Goal: Task Accomplishment & Management: Manage account settings

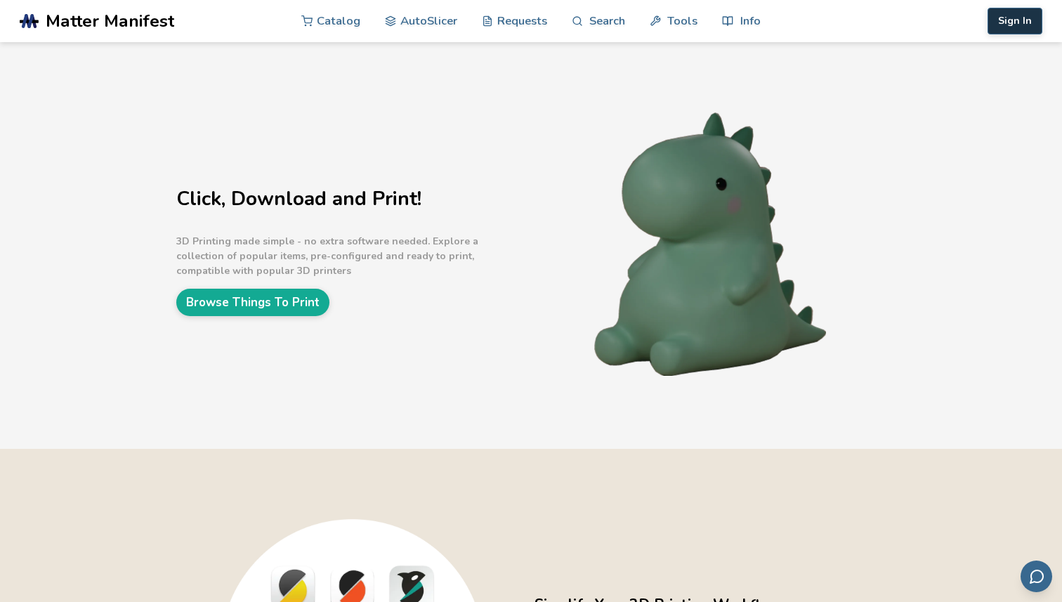
click at [1021, 21] on button "Sign In" at bounding box center [1014, 21] width 55 height 27
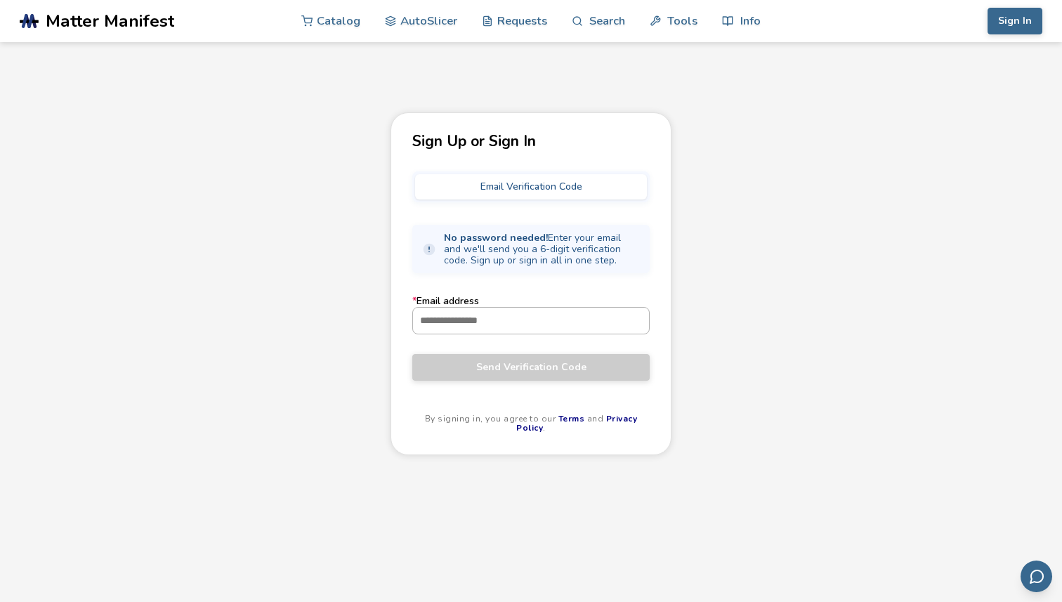
click at [506, 321] on input "* Email address" at bounding box center [531, 320] width 236 height 25
type input "**********"
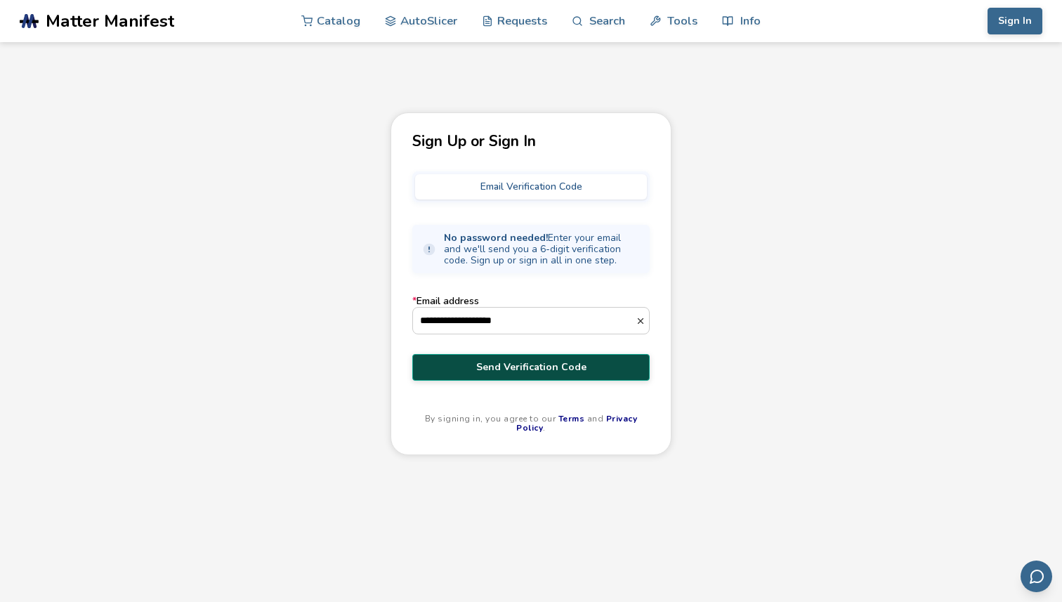
click at [506, 371] on span "Send Verification Code" at bounding box center [531, 367] width 216 height 11
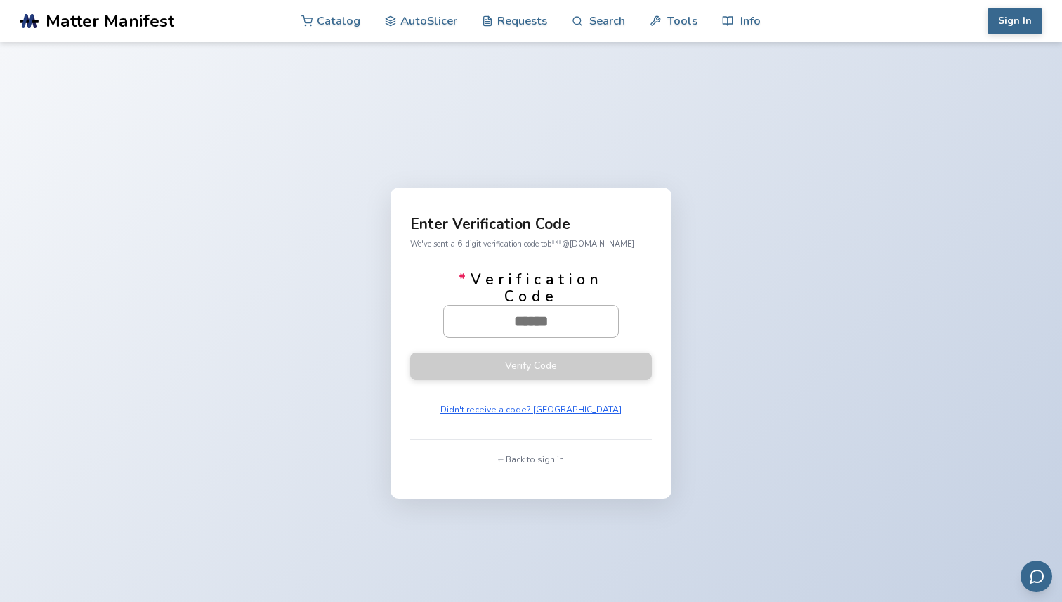
click at [539, 318] on input "* Verification Code" at bounding box center [531, 320] width 174 height 31
drag, startPoint x: 611, startPoint y: 328, endPoint x: 443, endPoint y: 322, distance: 167.9
click at [443, 322] on div at bounding box center [531, 321] width 176 height 32
click at [444, 322] on input "* Verification Code" at bounding box center [531, 320] width 174 height 31
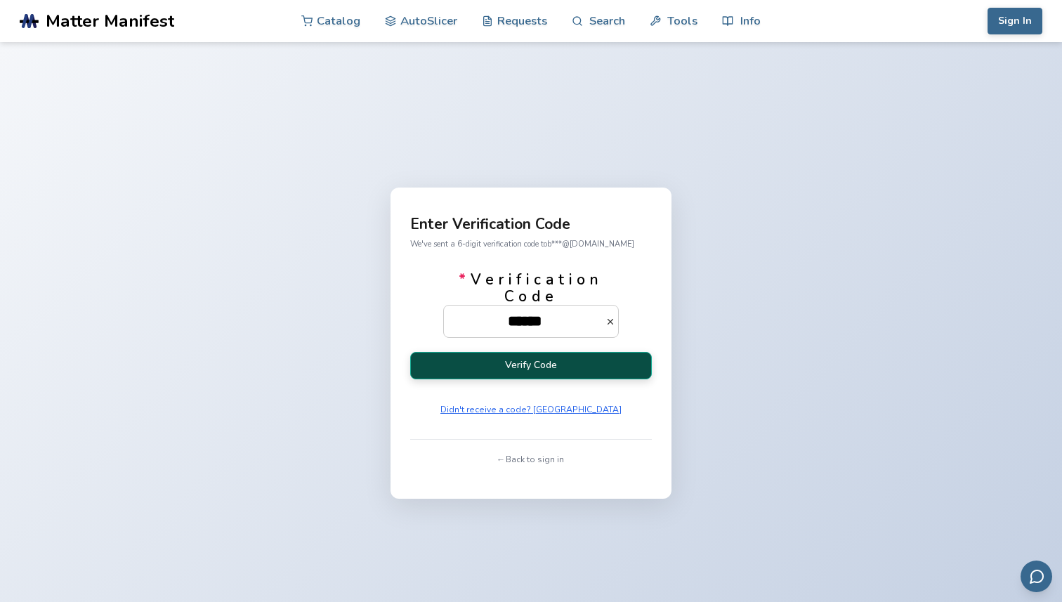
type input "******"
click at [495, 371] on button "Verify Code" at bounding box center [531, 365] width 242 height 27
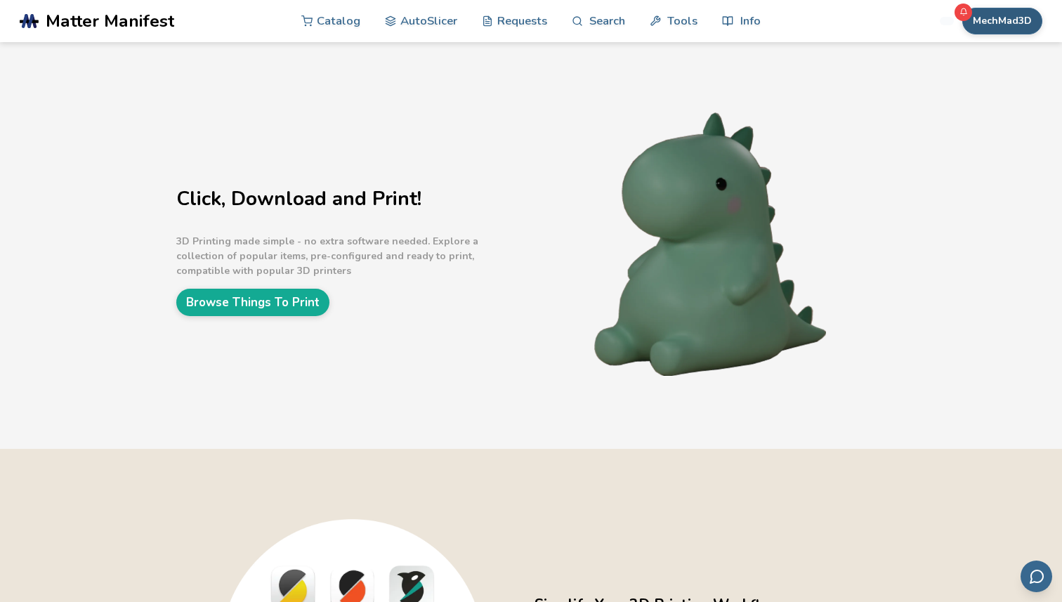
click at [1009, 17] on button "MechMad3D" at bounding box center [1002, 21] width 80 height 27
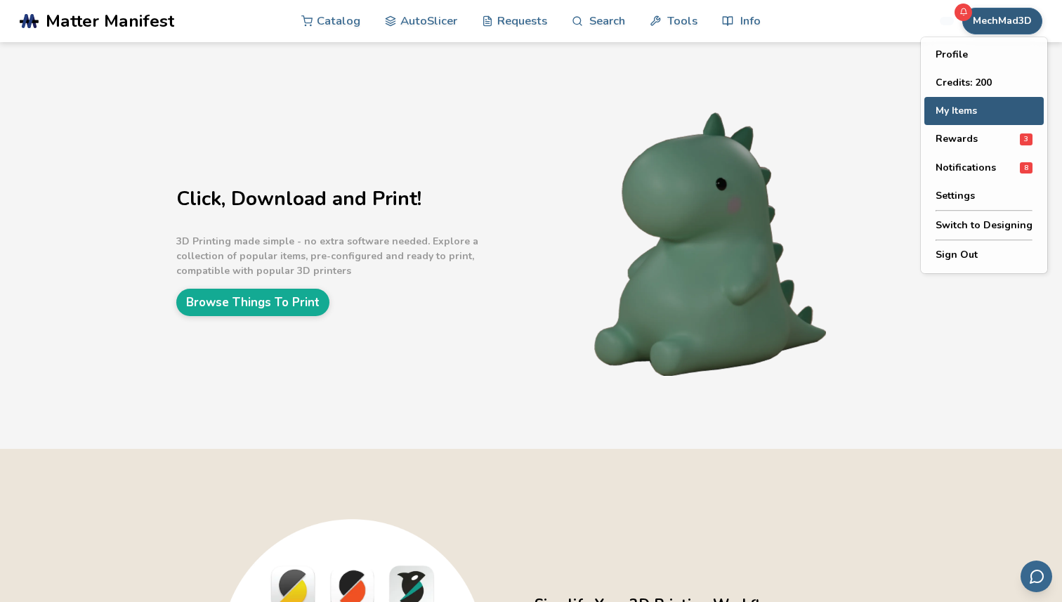
click at [979, 111] on button "My Items" at bounding box center [983, 111] width 119 height 28
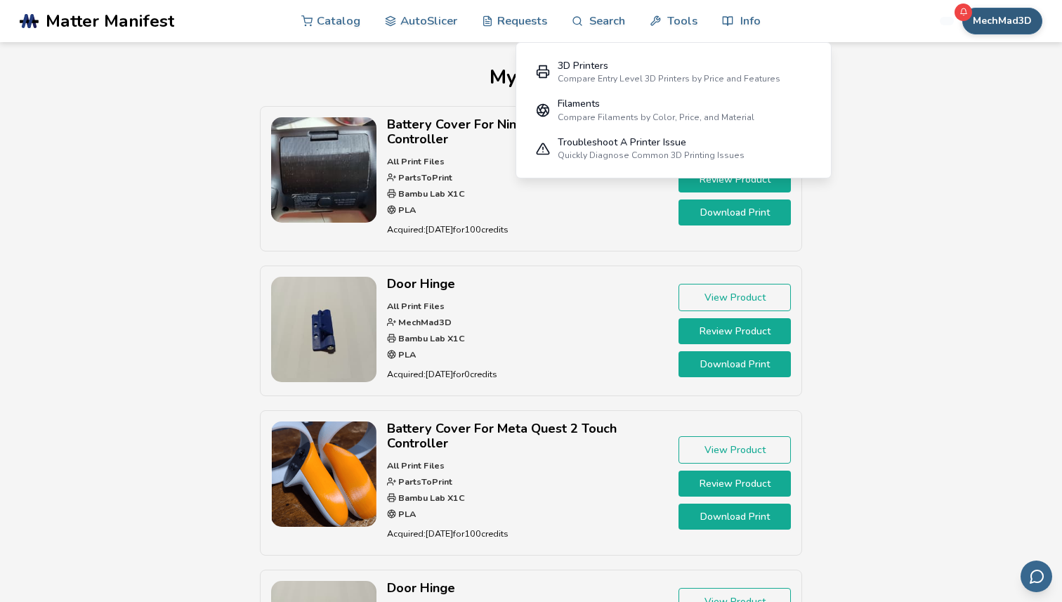
click at [1008, 25] on button "MechMad3D" at bounding box center [1002, 21] width 80 height 27
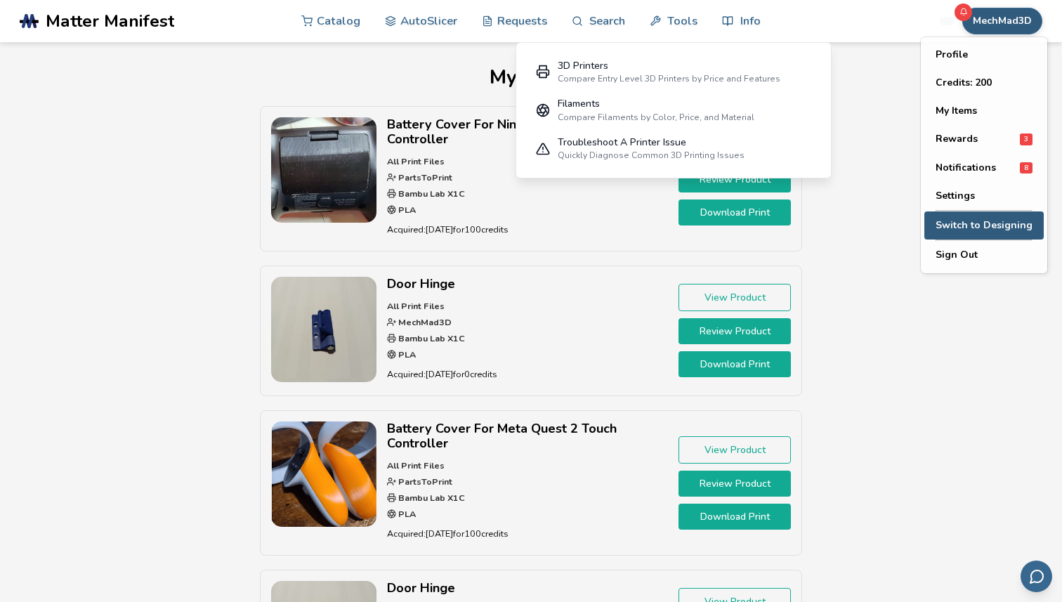
click at [976, 218] on button "Switch to Designing" at bounding box center [983, 225] width 119 height 28
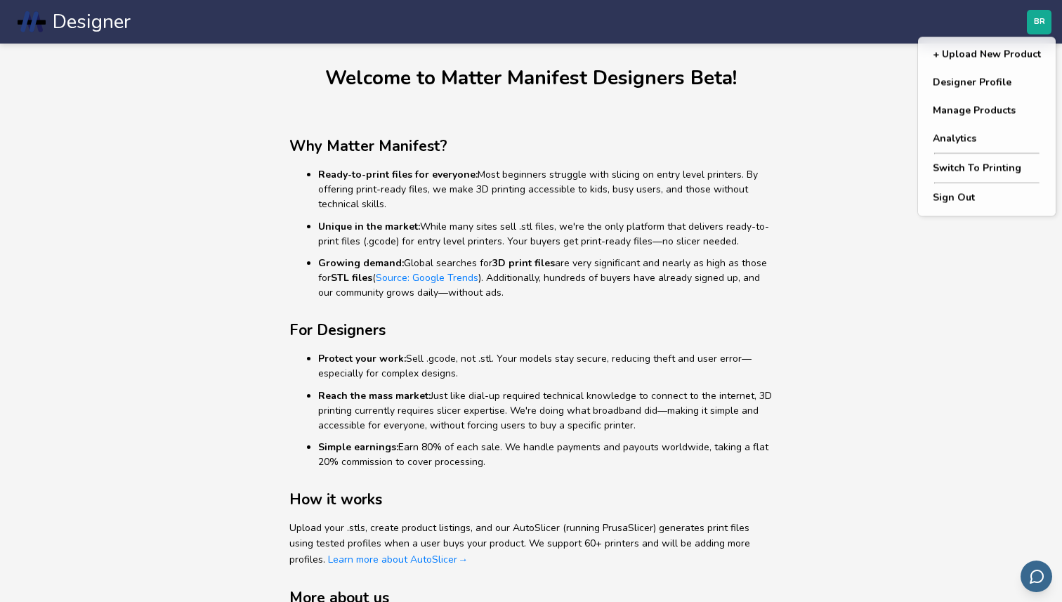
click at [1034, 20] on span "BR" at bounding box center [1039, 22] width 11 height 9
click at [989, 110] on button "Manage Products" at bounding box center [986, 111] width 131 height 28
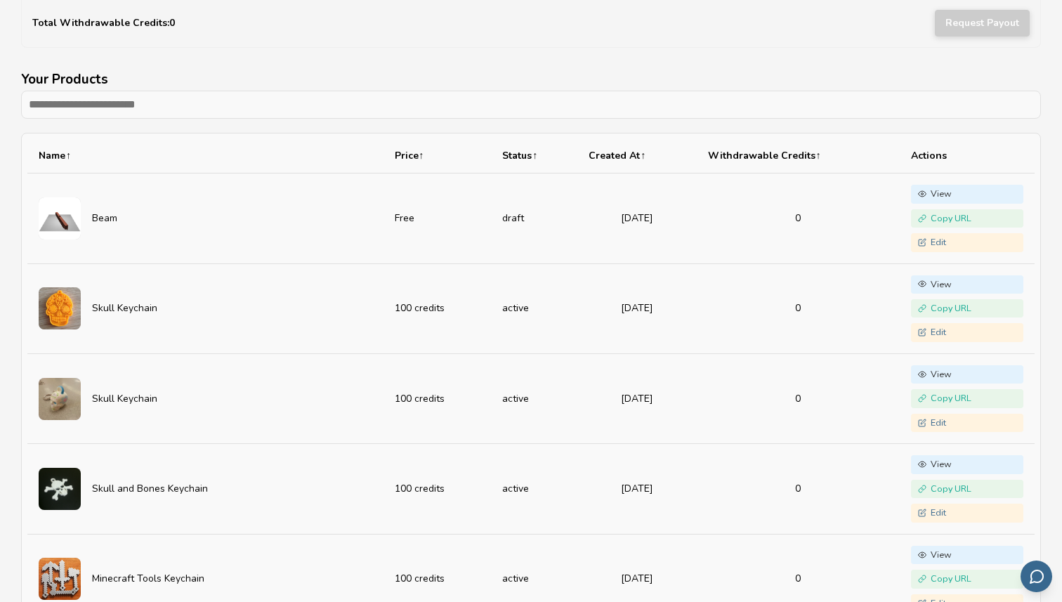
scroll to position [171, 0]
